Goal: Information Seeking & Learning: Check status

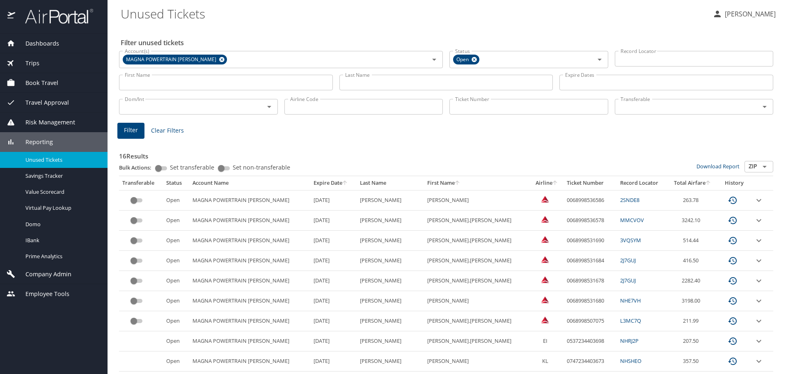
click at [356, 84] on input "Last Name" at bounding box center [446, 83] width 214 height 16
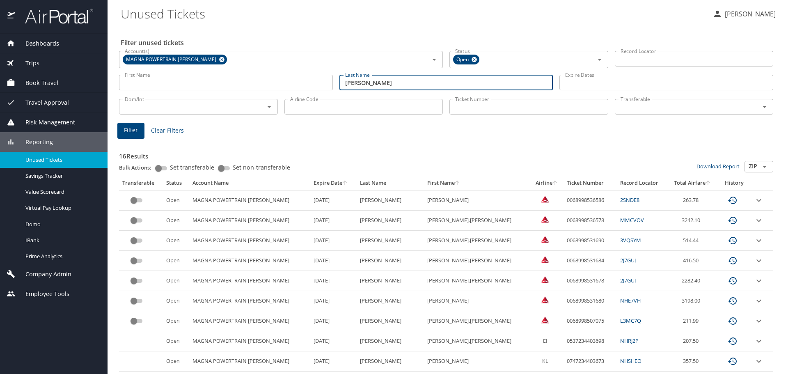
type input "[PERSON_NAME]"
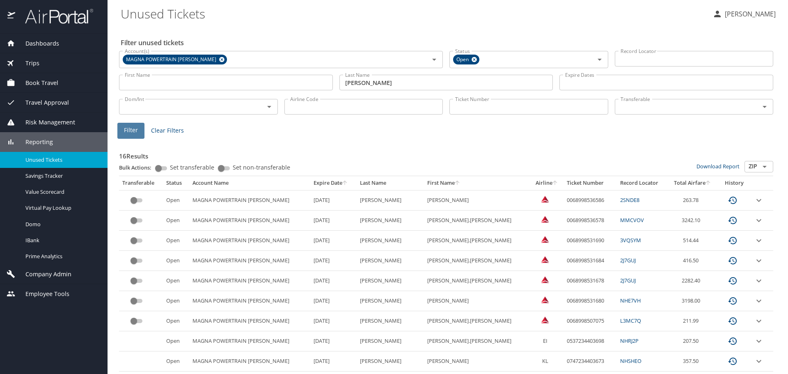
click at [126, 130] on span "Filter" at bounding box center [131, 130] width 14 height 10
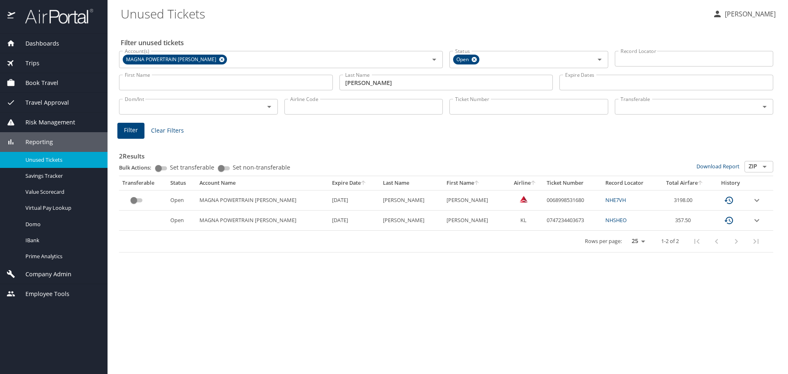
click at [630, 201] on icon "expand row" at bounding box center [756, 200] width 10 height 10
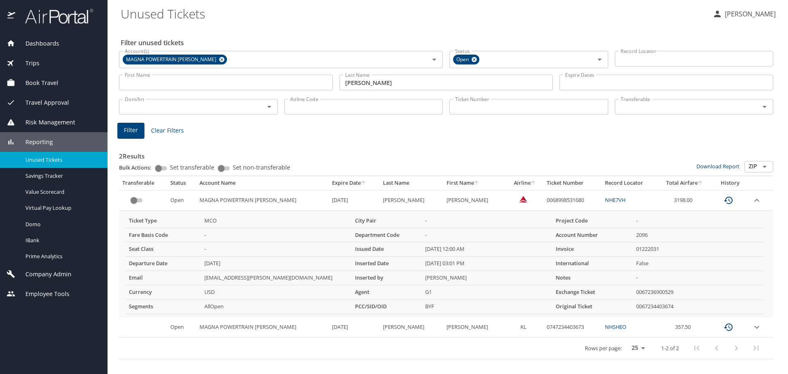
click at [630, 132] on div "Filter Clear Filters" at bounding box center [445, 131] width 657 height 16
drag, startPoint x: 692, startPoint y: 196, endPoint x: 662, endPoint y: 200, distance: 30.7
click at [630, 200] on td "3198.00" at bounding box center [684, 200] width 55 height 20
copy td "3198.00"
drag, startPoint x: 560, startPoint y: 200, endPoint x: 515, endPoint y: 201, distance: 44.7
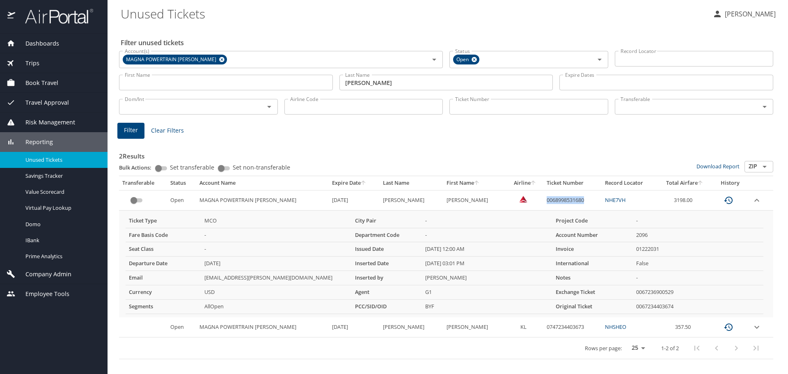
click at [543, 201] on td "0068998531680" at bounding box center [572, 200] width 59 height 20
copy td "0068998531680"
click at [630, 201] on icon "expand row" at bounding box center [756, 200] width 5 height 3
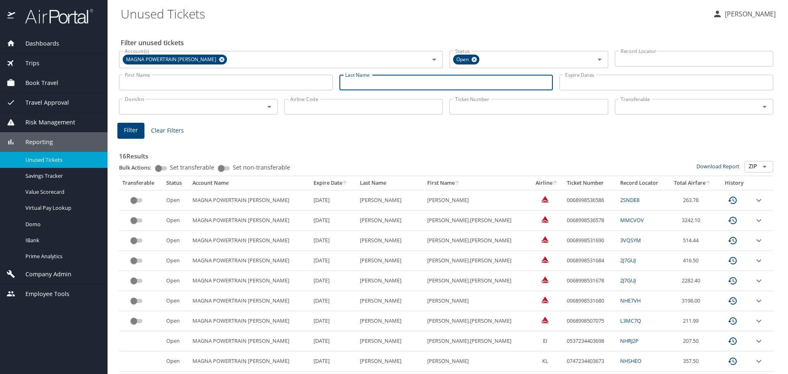
click at [367, 83] on input "Last Name" at bounding box center [446, 83] width 214 height 16
type input "[PERSON_NAME]"
click at [127, 132] on span "Filter" at bounding box center [131, 130] width 14 height 10
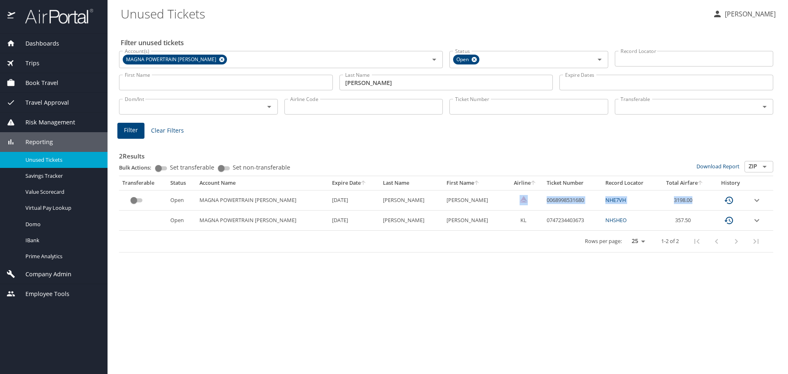
drag, startPoint x: 698, startPoint y: 199, endPoint x: 509, endPoint y: 200, distance: 188.7
click at [509, 200] on tr "Open MAGNA POWERTRAIN [PERSON_NAME] [DATE] [PERSON_NAME] 0068998531680 NHE7VH 3…" at bounding box center [446, 200] width 654 height 20
click at [543, 198] on td "0068998531680" at bounding box center [572, 200] width 59 height 20
click at [573, 198] on td "0068998531680" at bounding box center [572, 200] width 59 height 20
drag, startPoint x: 566, startPoint y: 199, endPoint x: 518, endPoint y: 198, distance: 48.0
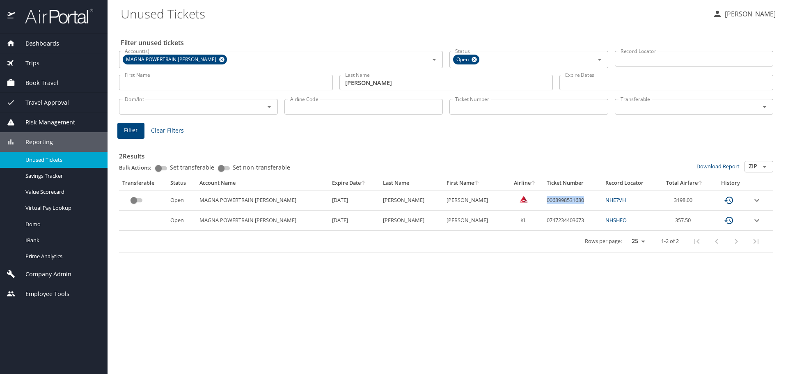
click at [543, 202] on td "0068998531680" at bounding box center [572, 200] width 59 height 20
copy td "0068998531680"
